Goal: Entertainment & Leisure: Consume media (video, audio)

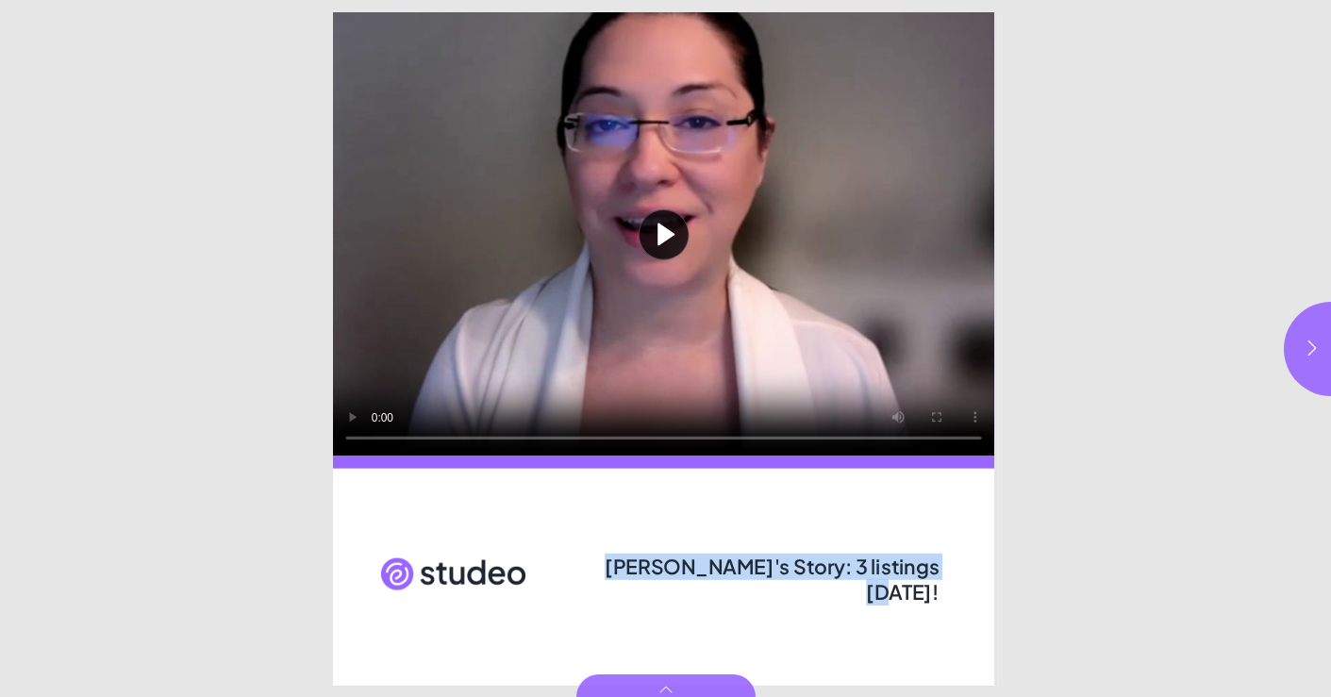
drag, startPoint x: 613, startPoint y: 569, endPoint x: 933, endPoint y: 571, distance: 319.9
click at [933, 571] on span "[PERSON_NAME]'s Story: 3 listings [DATE]!" at bounding box center [772, 579] width 334 height 52
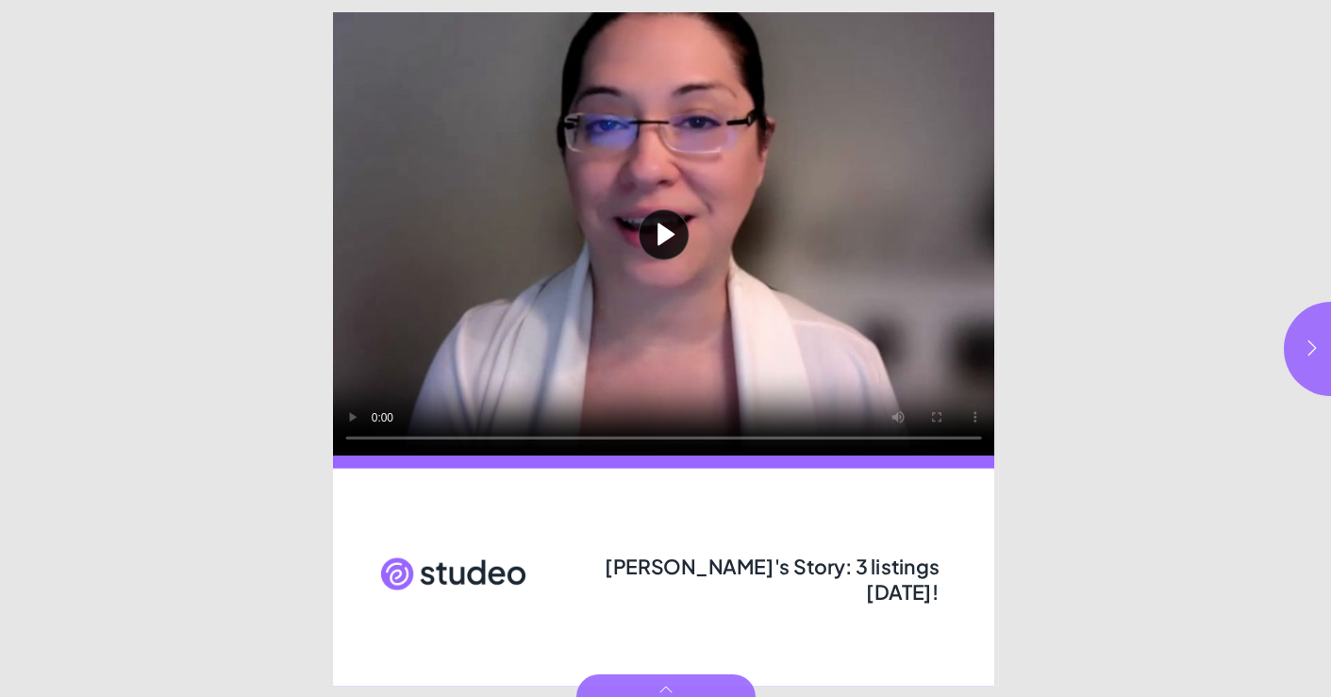
click at [1074, 0] on html "[PERSON_NAME]'s Story: 3 listings [DATE]! Play video [PERSON_NAME]'s Story: 3 l…" at bounding box center [665, 0] width 1331 height 0
drag, startPoint x: 765, startPoint y: 568, endPoint x: 927, endPoint y: 572, distance: 161.4
click at [927, 572] on span "[PERSON_NAME]'s Story: 3 listings [DATE]!" at bounding box center [772, 579] width 334 height 52
click at [1166, 0] on html "[PERSON_NAME]'s Story: 3 listings [DATE]! Play video [PERSON_NAME]'s Story: 3 l…" at bounding box center [665, 0] width 1331 height 0
click at [1307, 342] on icon "button" at bounding box center [1312, 348] width 19 height 19
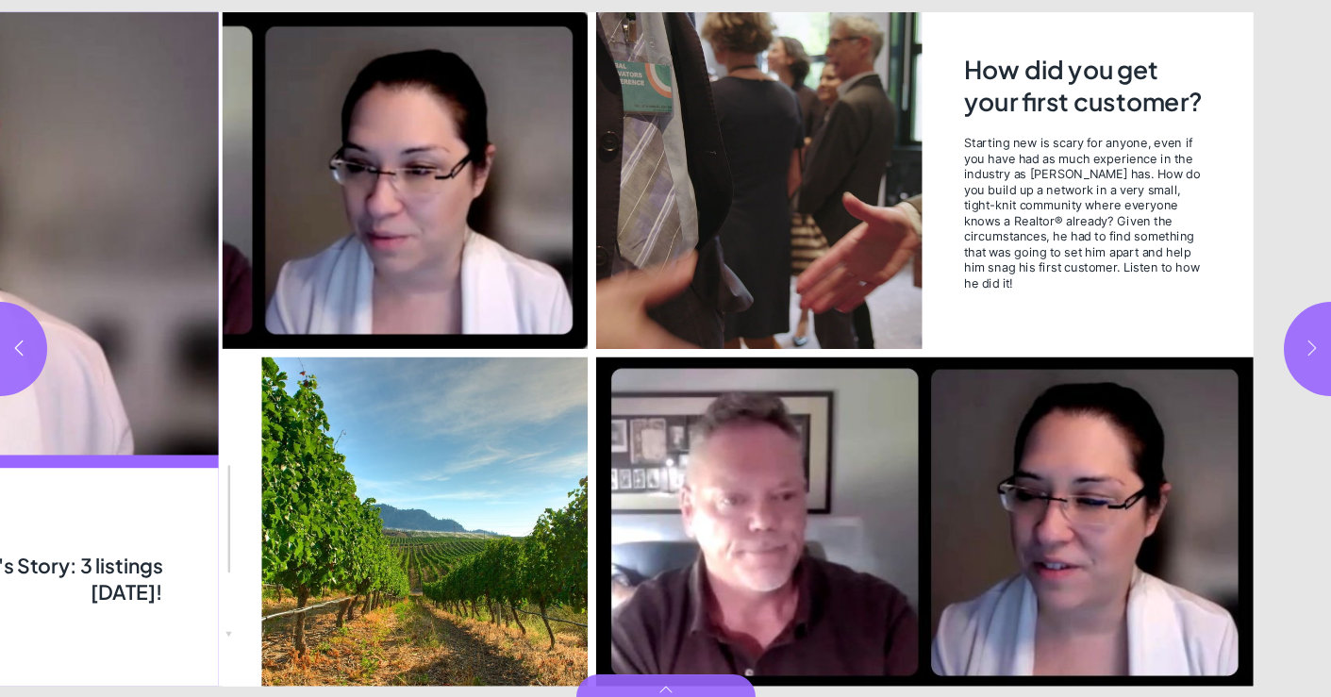
click at [1307, 342] on icon "button" at bounding box center [1312, 348] width 19 height 19
type input "***"
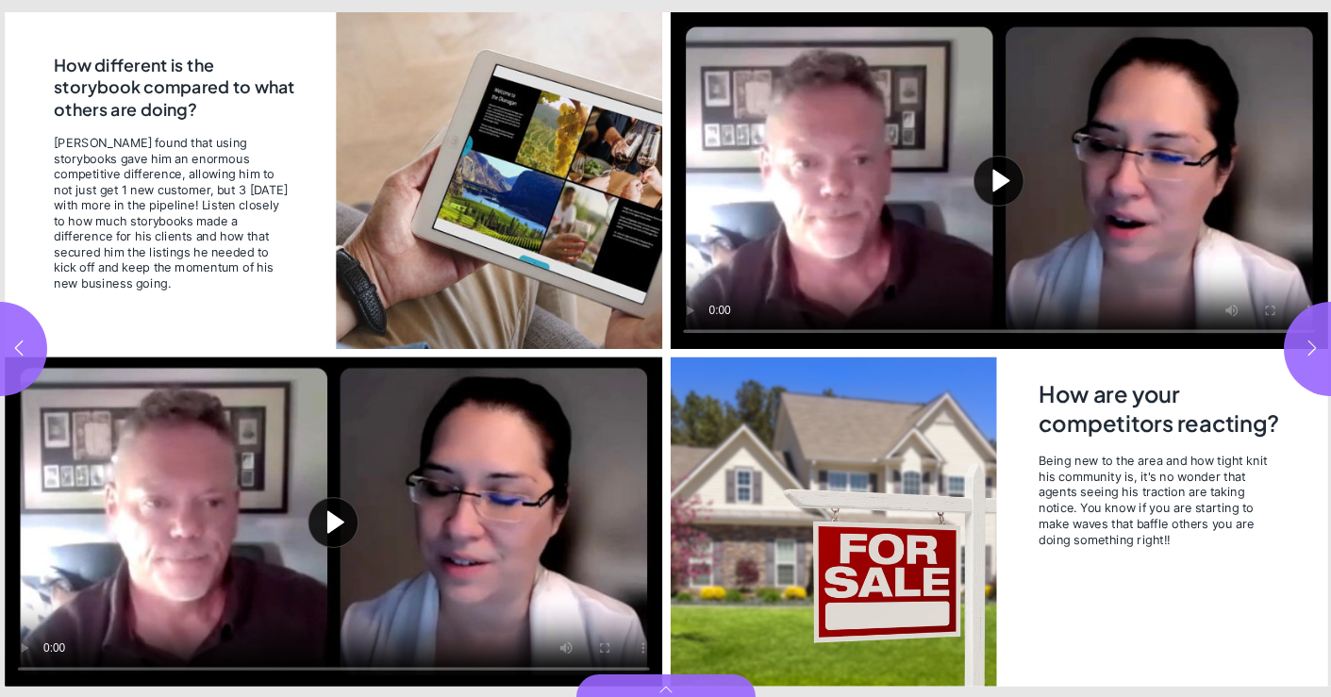
click at [348, 501] on button "Play video" at bounding box center [334, 521] width 658 height 329
click at [314, 532] on video "Video" at bounding box center [334, 521] width 658 height 329
